Goal: Information Seeking & Learning: Learn about a topic

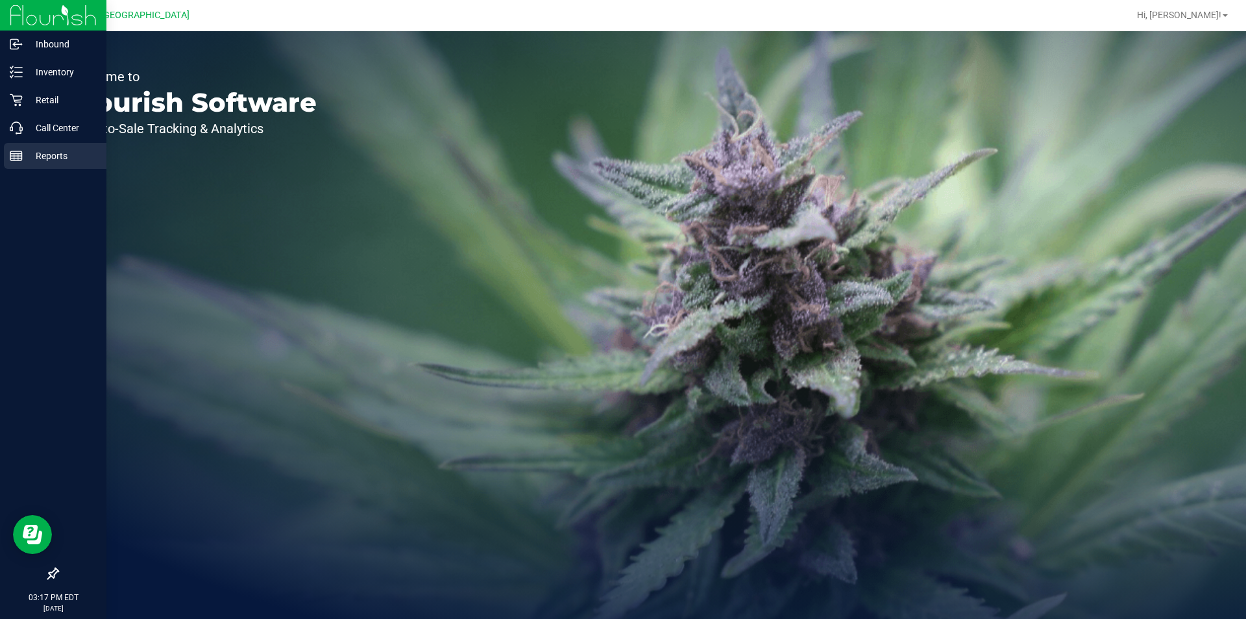
click at [14, 160] on line at bounding box center [14, 157] width 0 height 6
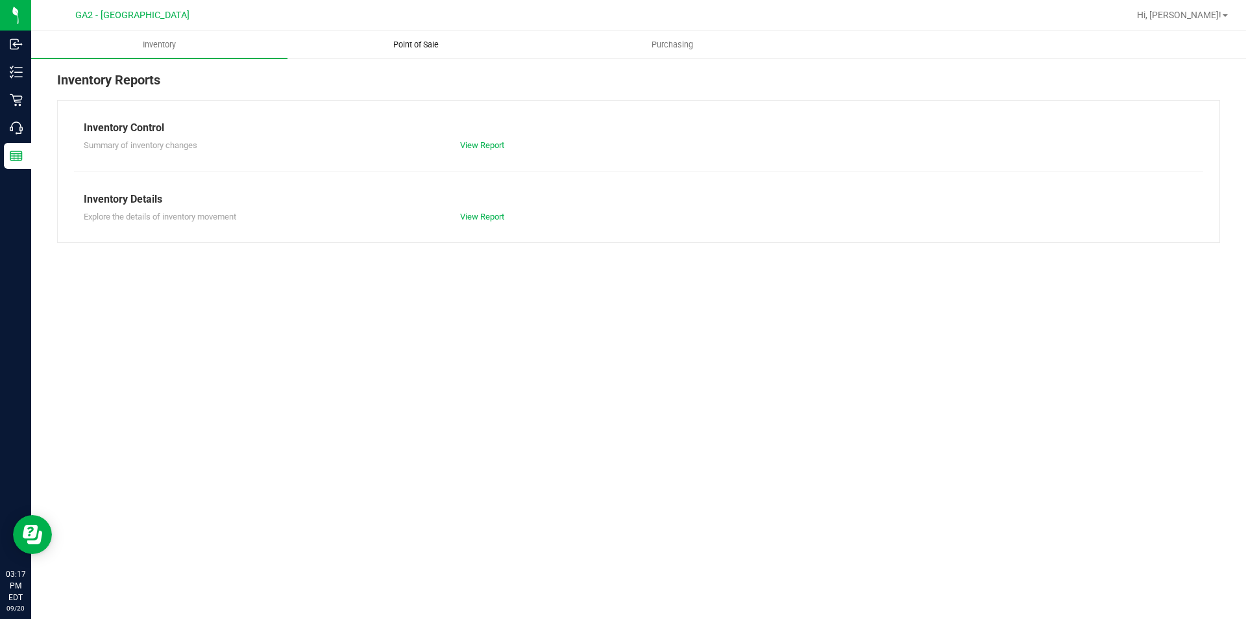
click at [412, 46] on span "Point of Sale" at bounding box center [416, 45] width 80 height 12
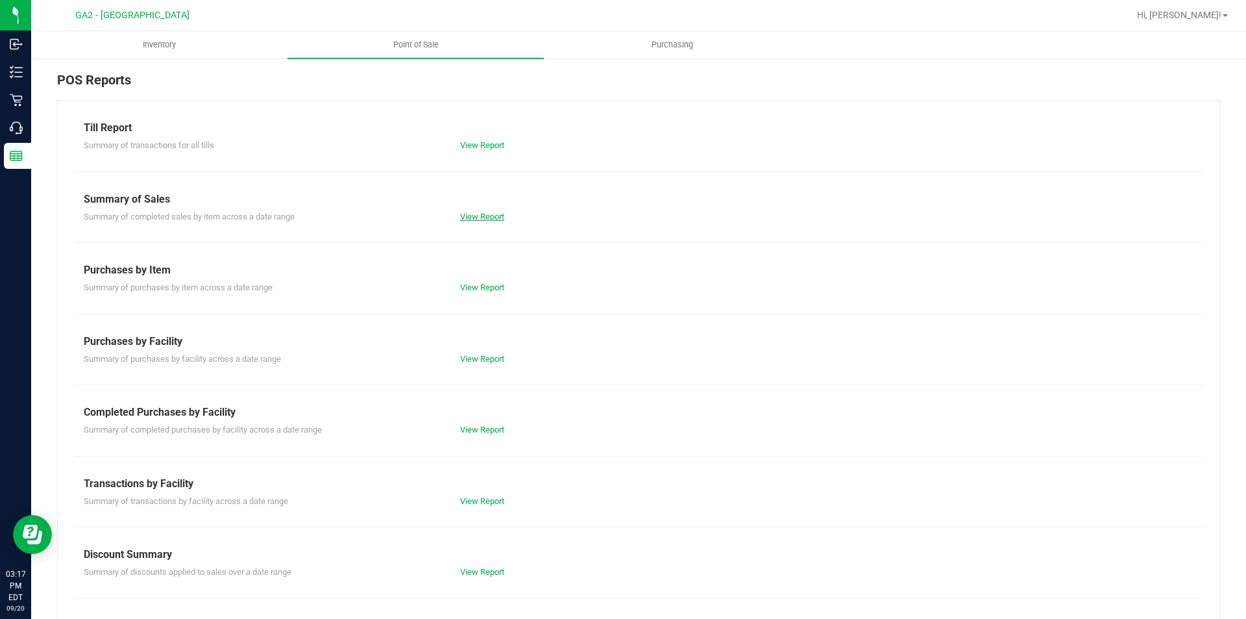
click at [480, 217] on link "View Report" at bounding box center [482, 217] width 44 height 10
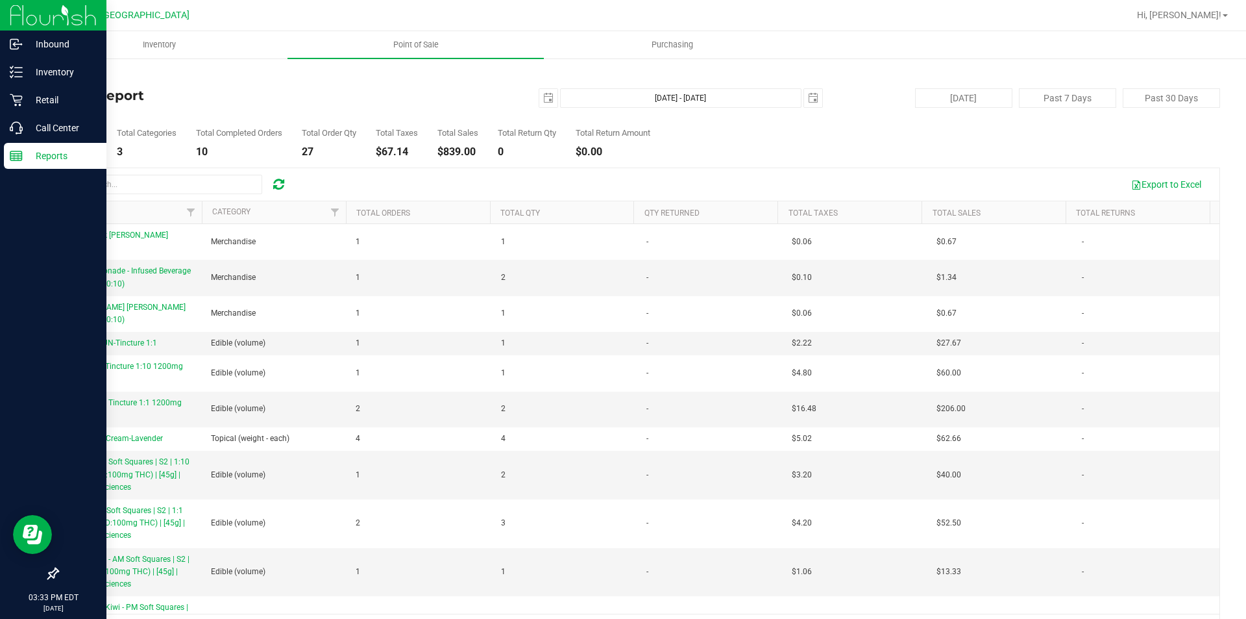
click at [31, 156] on p "Reports" at bounding box center [62, 156] width 78 height 16
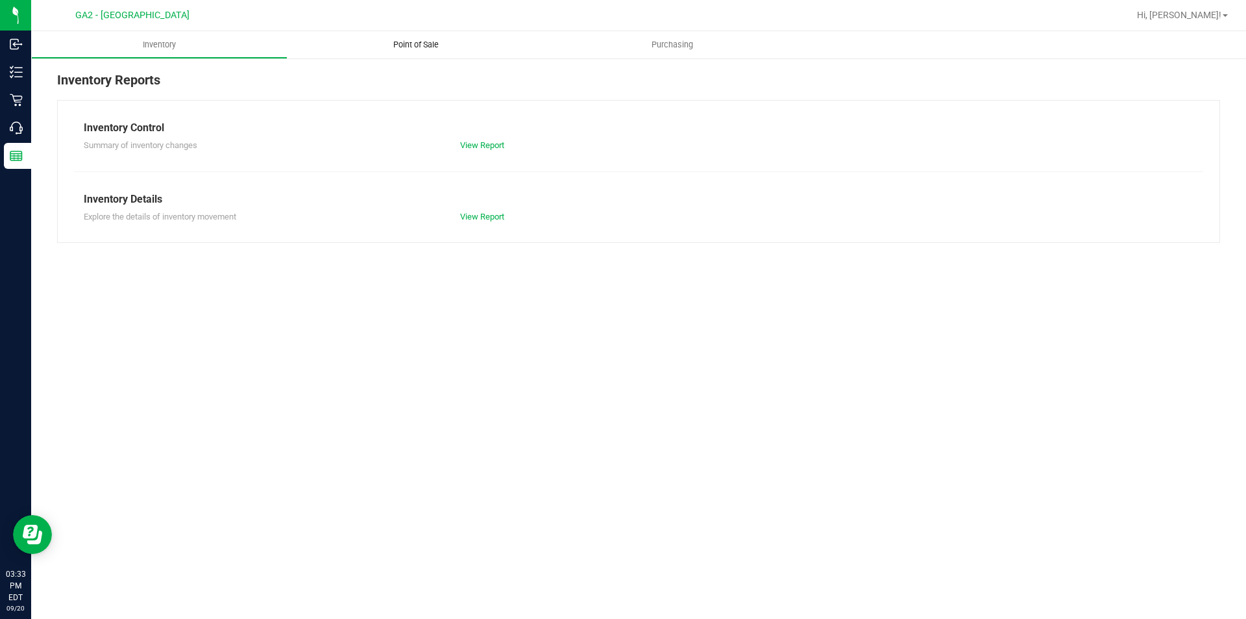
click at [422, 33] on uib-tab-heading "Point of Sale" at bounding box center [416, 44] width 256 height 27
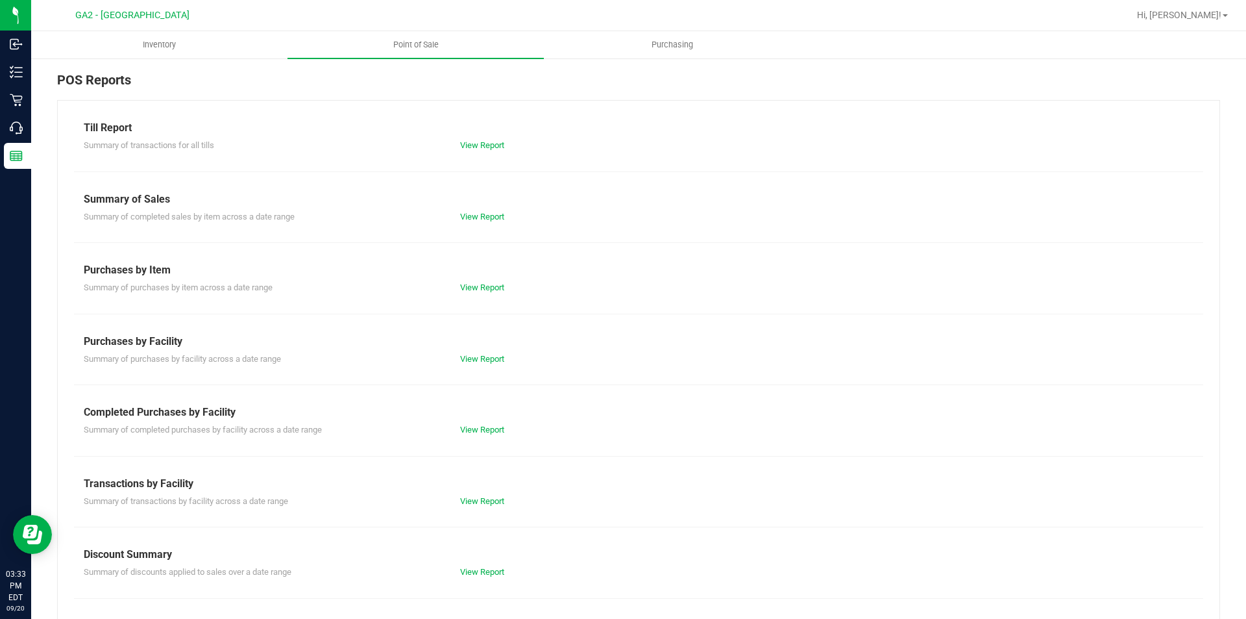
click at [480, 207] on div "Summary of completed sales by item across a date range View Report" at bounding box center [639, 215] width 1130 height 16
click at [479, 212] on link "View Report" at bounding box center [482, 217] width 44 height 10
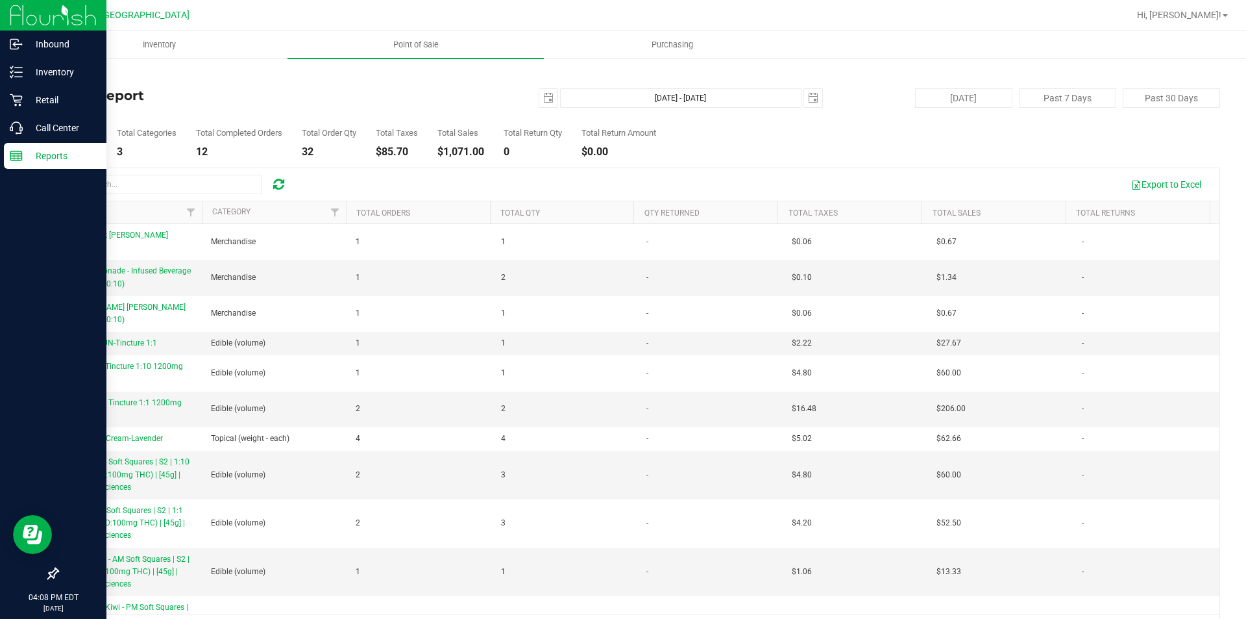
click at [22, 159] on rect at bounding box center [16, 155] width 12 height 9
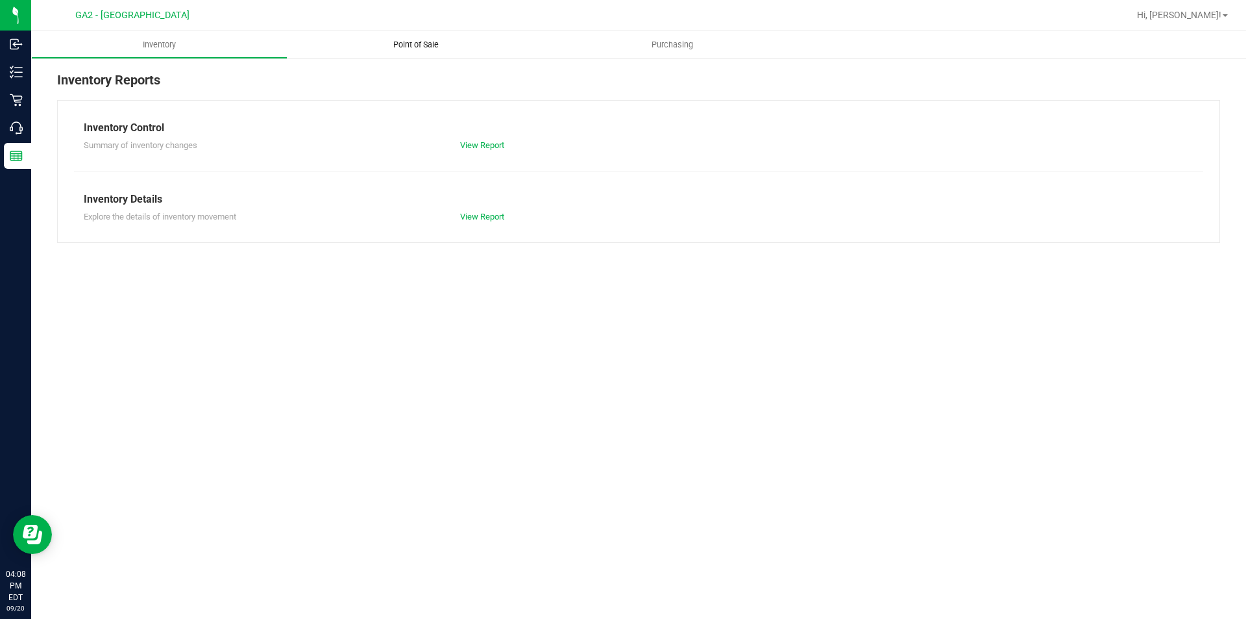
click at [419, 43] on span "Point of Sale" at bounding box center [416, 45] width 80 height 12
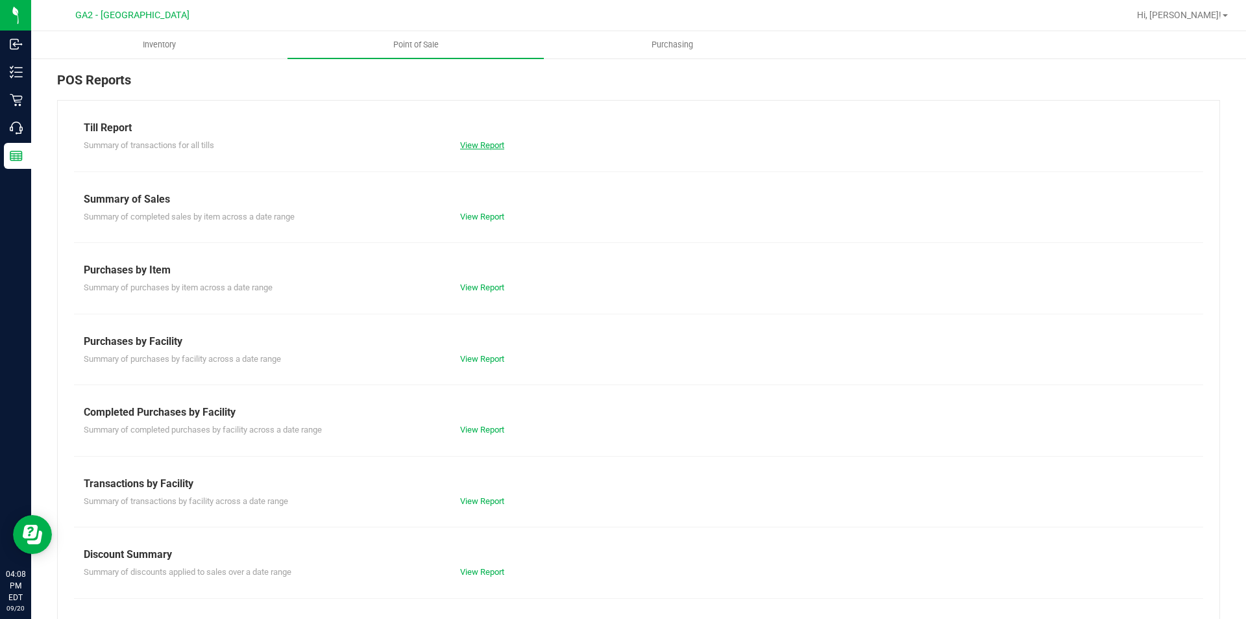
click at [471, 143] on link "View Report" at bounding box center [482, 145] width 44 height 10
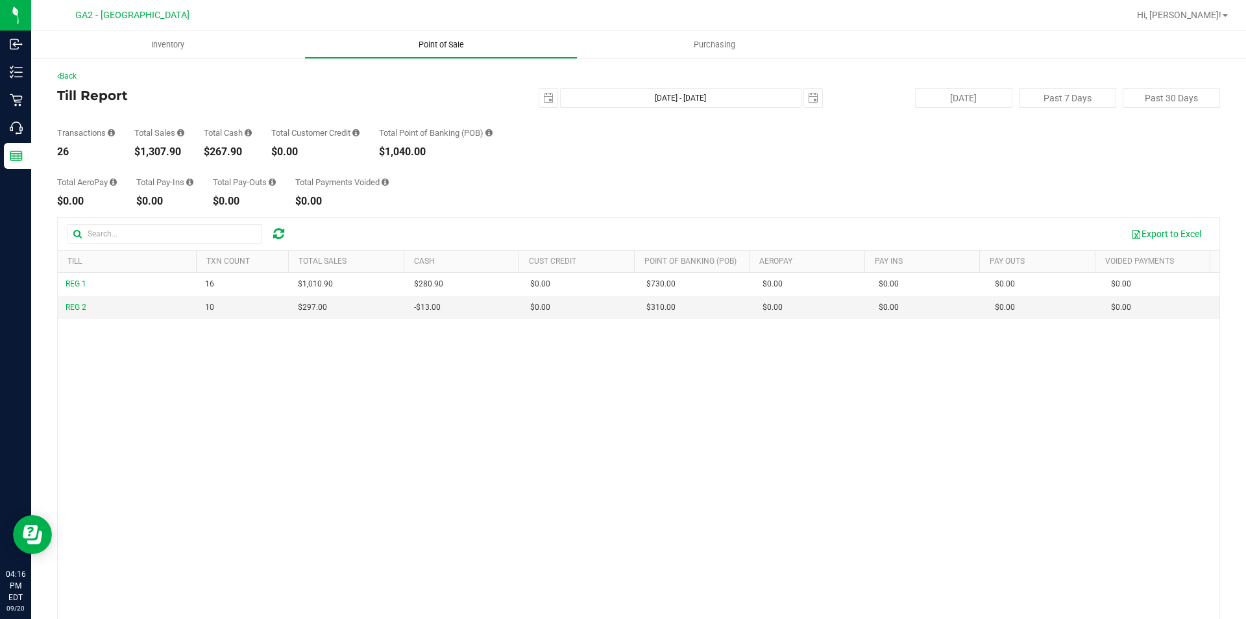
click at [430, 36] on uib-tab-heading "Point of Sale" at bounding box center [441, 45] width 272 height 26
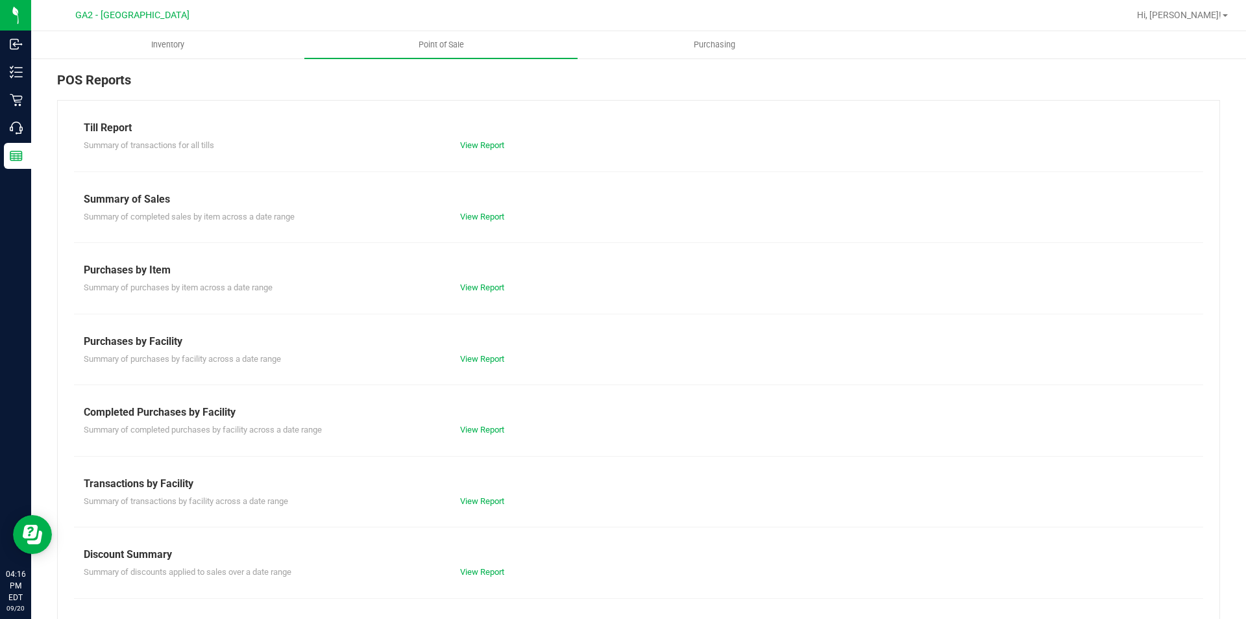
click at [482, 226] on div "Till Report Summary of transactions for all tills View Report Summary of Sales …" at bounding box center [638, 384] width 1163 height 569
click at [482, 217] on link "View Report" at bounding box center [482, 217] width 44 height 10
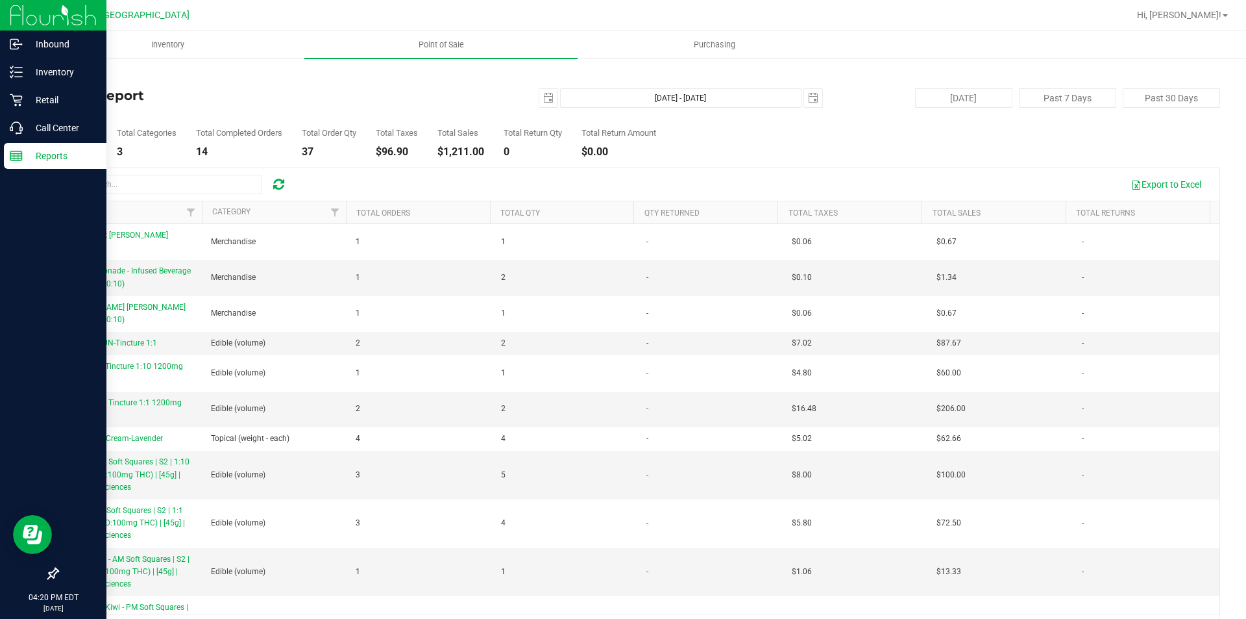
click at [23, 164] on div "Reports" at bounding box center [55, 156] width 103 height 26
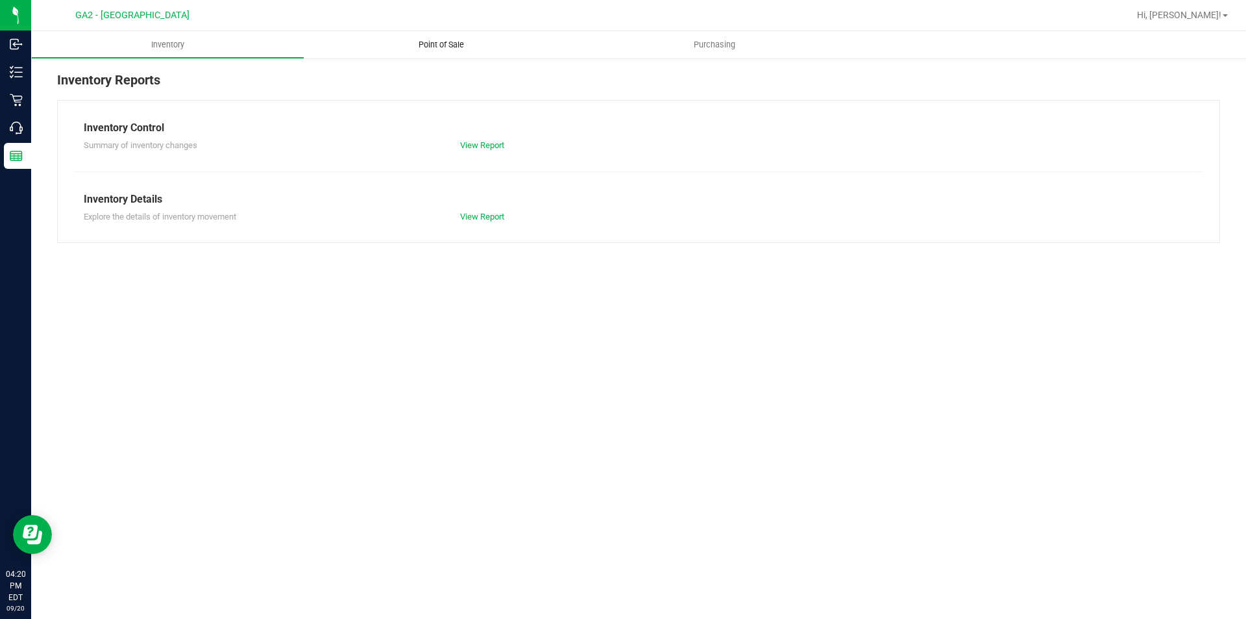
click at [439, 51] on uib-tab-heading "Point of Sale" at bounding box center [440, 44] width 273 height 27
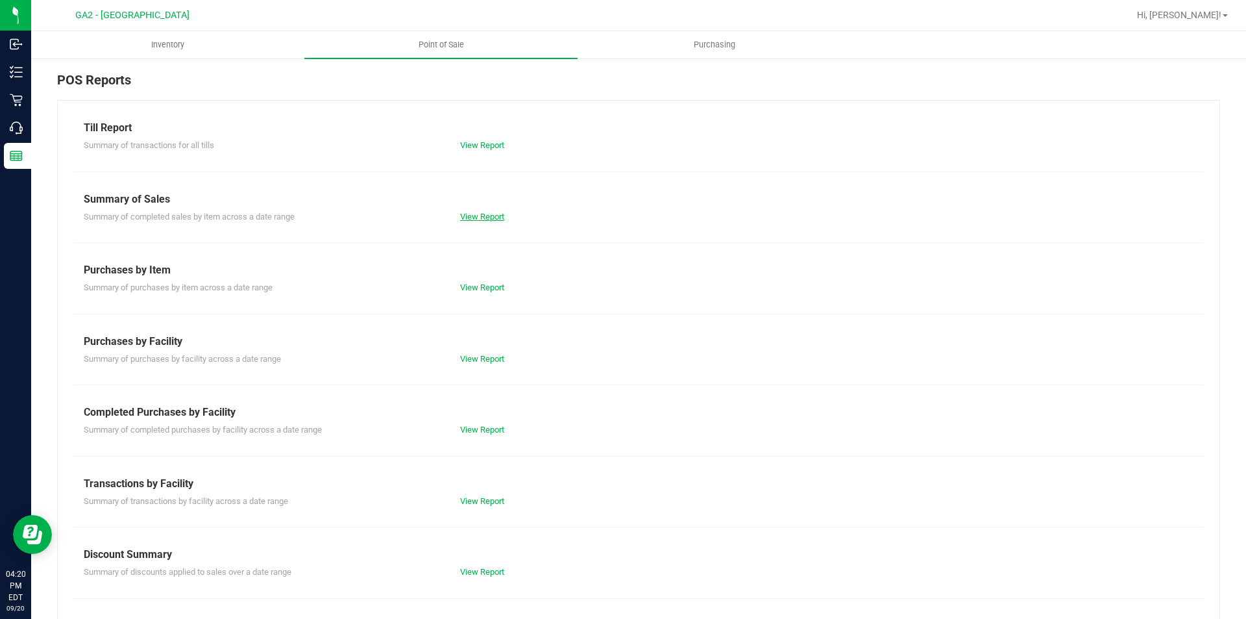
click at [470, 221] on link "View Report" at bounding box center [482, 217] width 44 height 10
